Goal: Task Accomplishment & Management: Manage account settings

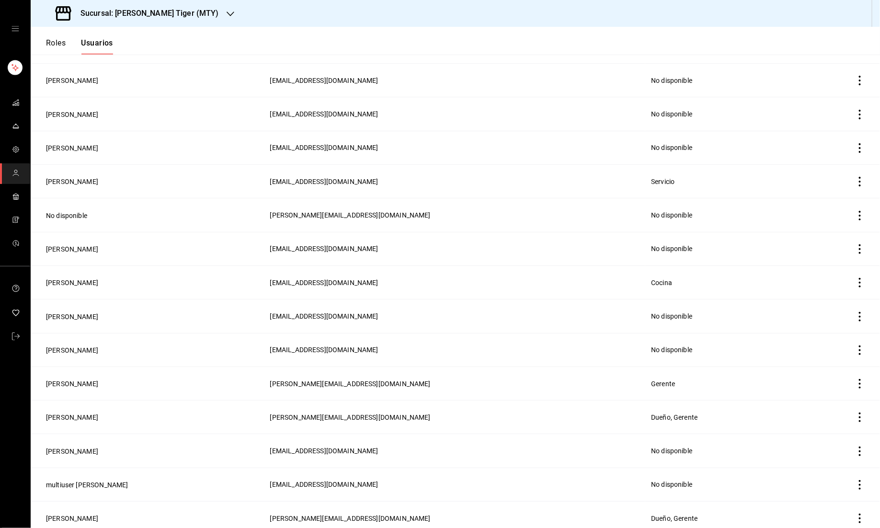
scroll to position [225, 0]
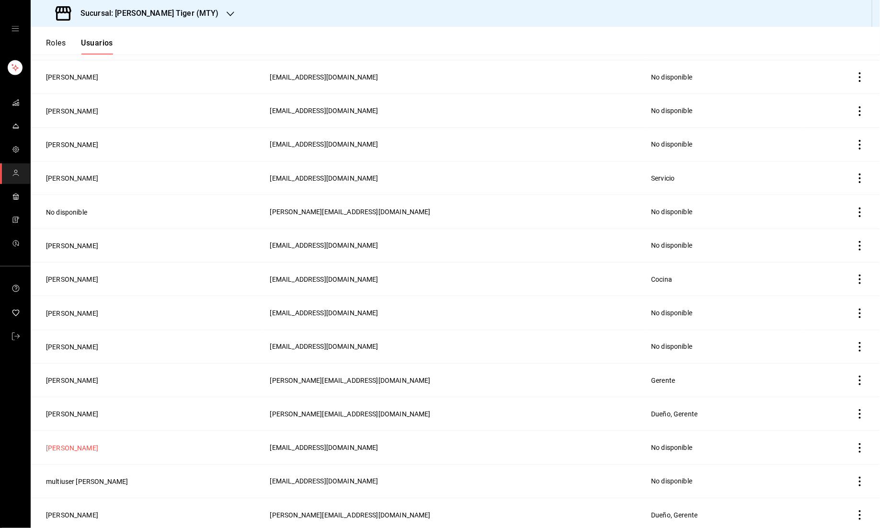
click at [64, 443] on button "[PERSON_NAME]" at bounding box center [72, 448] width 52 height 10
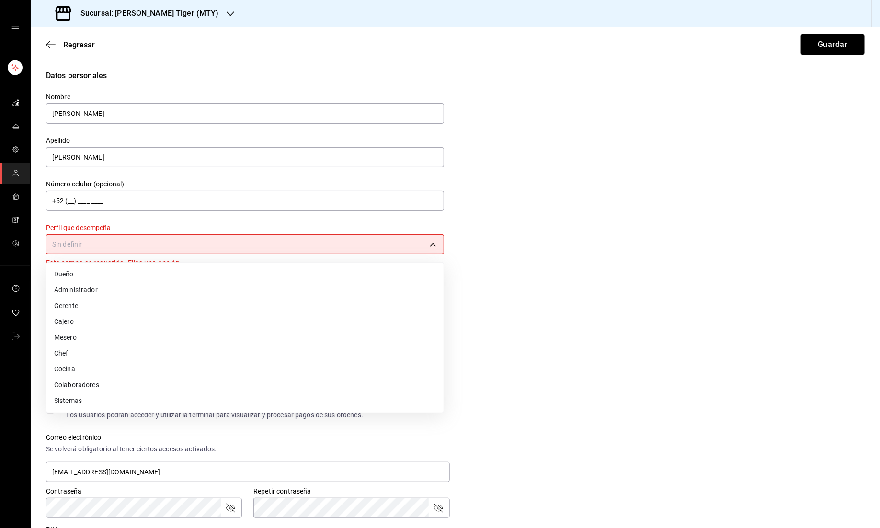
click at [387, 253] on body "Sucursal: [PERSON_NAME] Tiger (MTY) Regresar Guardar Datos personales Nombre [P…" at bounding box center [440, 264] width 880 height 528
click at [125, 366] on li "Cocina" at bounding box center [244, 369] width 397 height 16
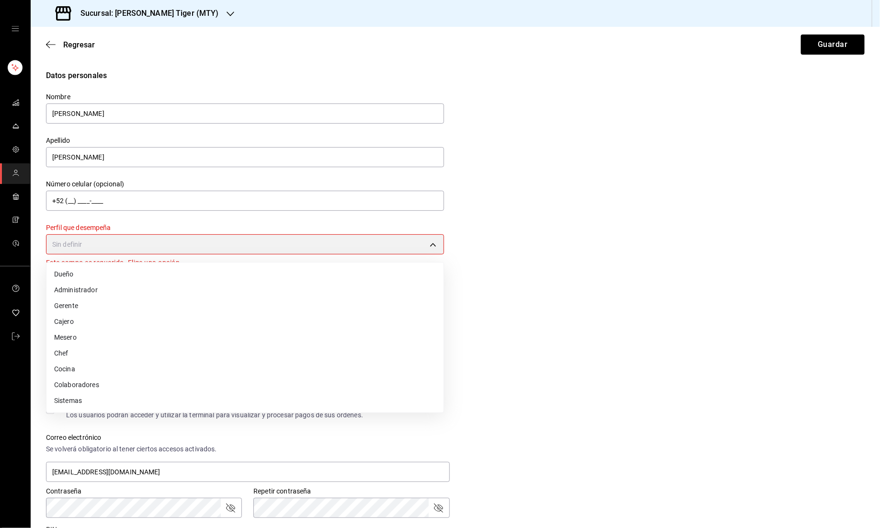
type input "KITCHEN"
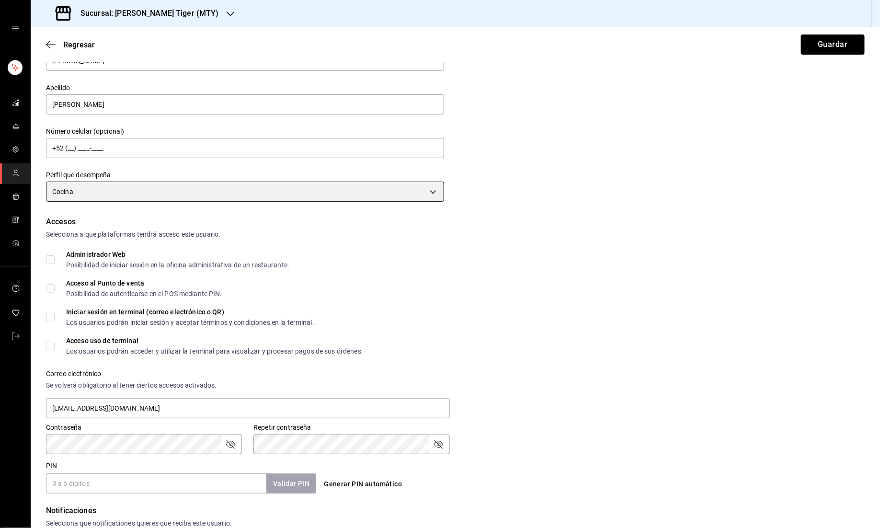
scroll to position [56, 0]
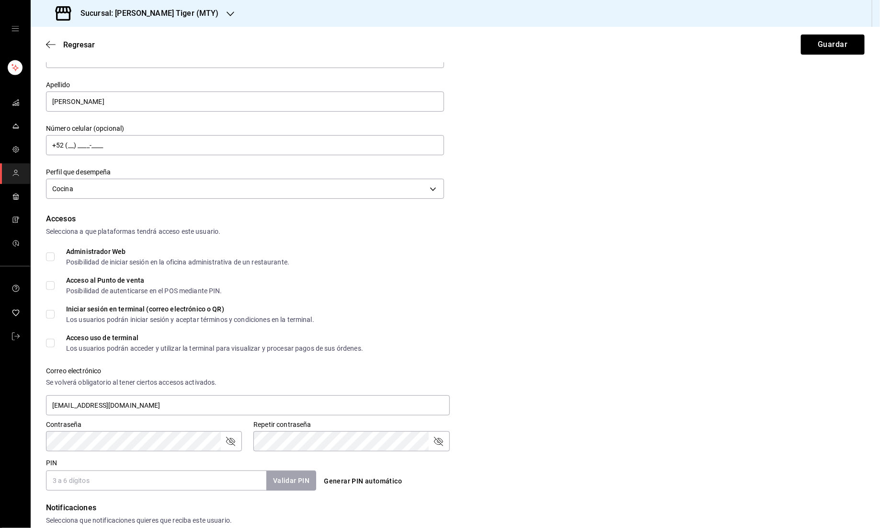
click at [49, 283] on input "Acceso al Punto de venta Posibilidad de autenticarse en el POS mediante PIN." at bounding box center [50, 285] width 9 height 9
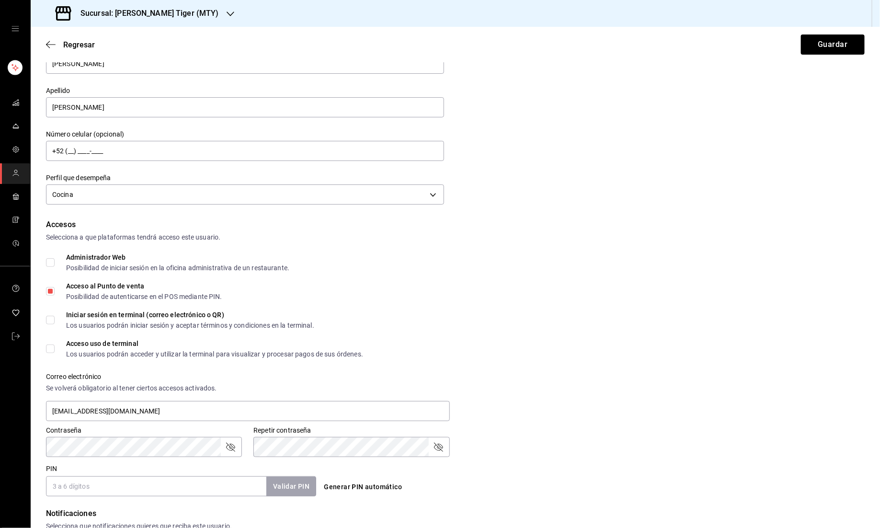
scroll to position [0, 0]
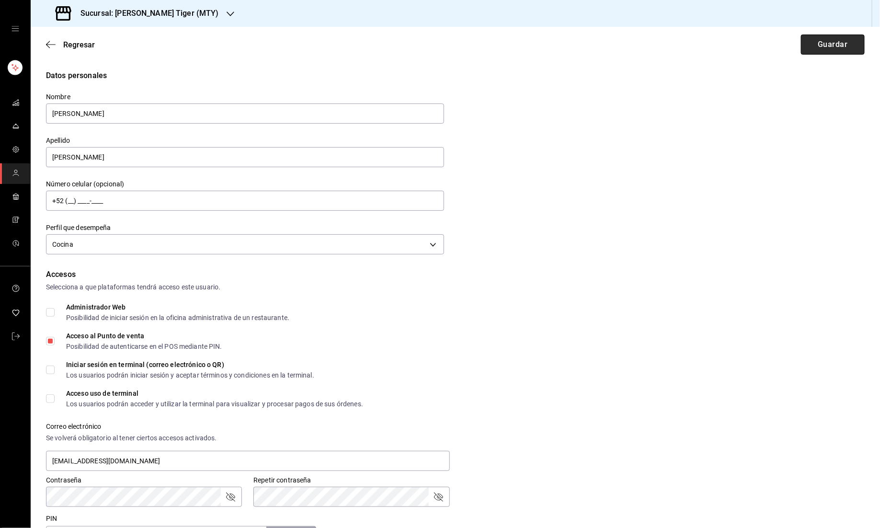
click at [822, 42] on button "Guardar" at bounding box center [833, 45] width 64 height 20
click at [48, 340] on input "Acceso al Punto de venta Posibilidad de autenticarse en el POS mediante PIN." at bounding box center [50, 341] width 9 height 9
checkbox input "false"
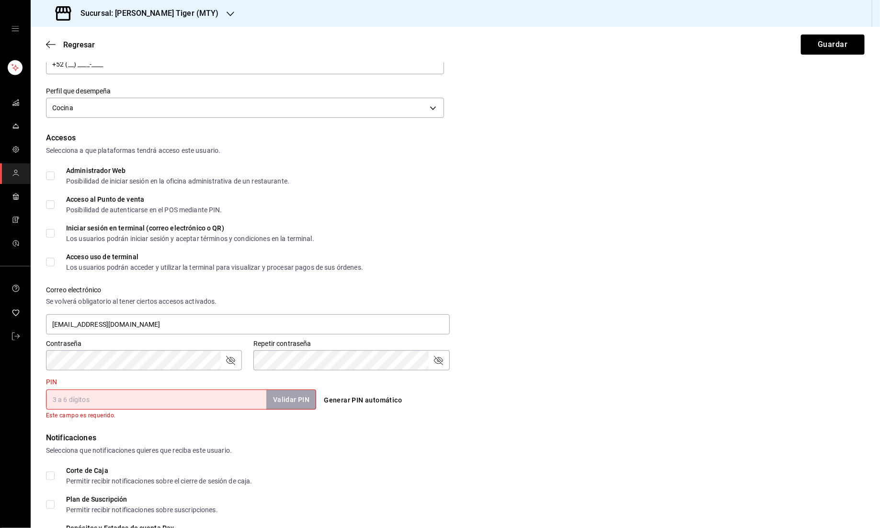
scroll to position [113, 0]
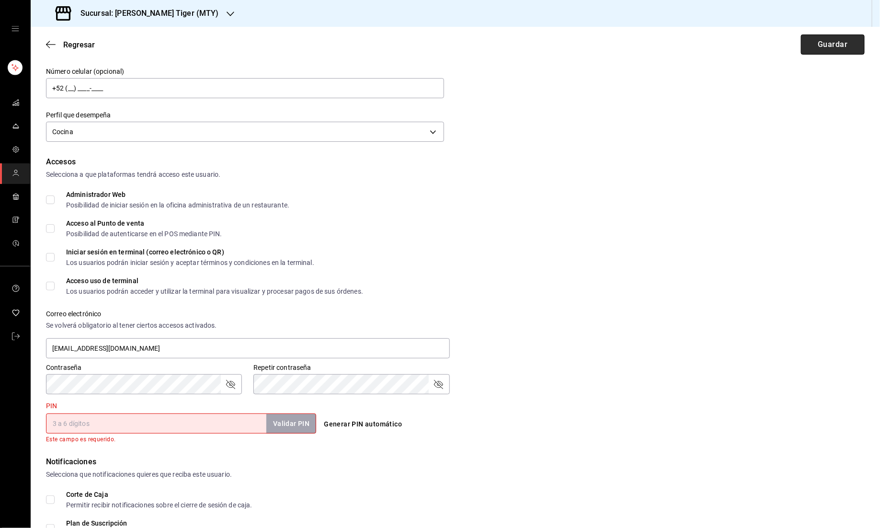
click at [821, 45] on button "Guardar" at bounding box center [833, 45] width 64 height 20
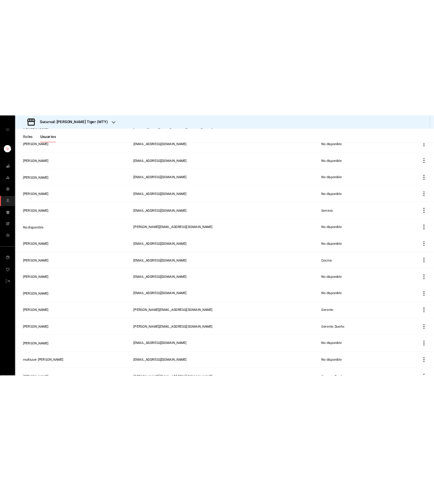
scroll to position [212, 0]
